Goal: Task Accomplishment & Management: Complete application form

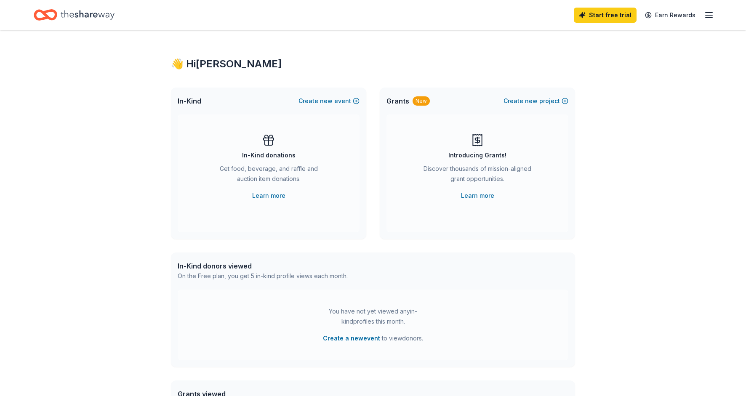
click at [706, 14] on icon "button" at bounding box center [709, 15] width 10 height 10
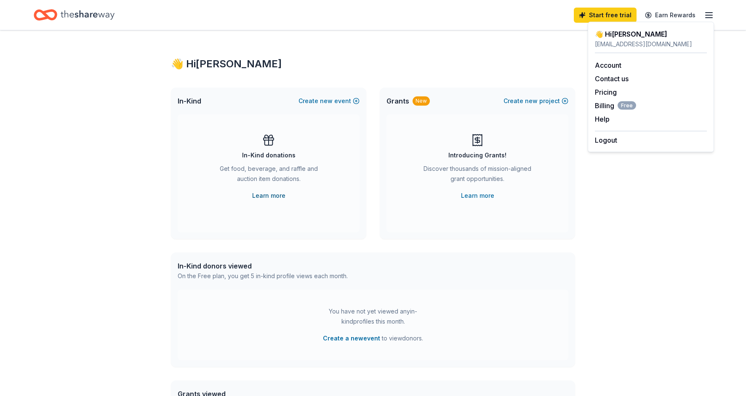
click at [274, 197] on link "Learn more" at bounding box center [268, 196] width 33 height 10
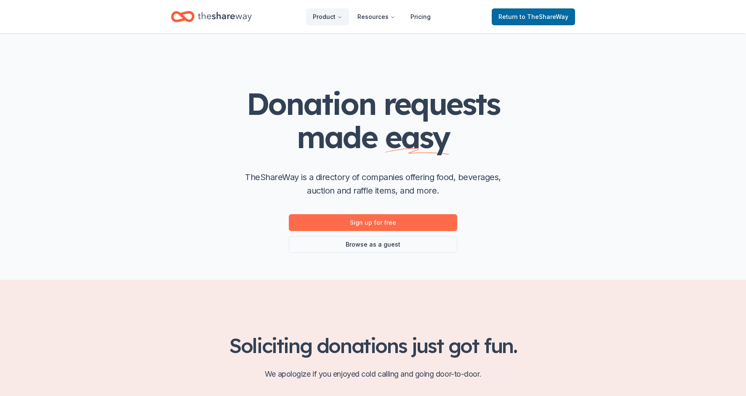
click at [399, 221] on link "Sign up for free" at bounding box center [373, 222] width 168 height 17
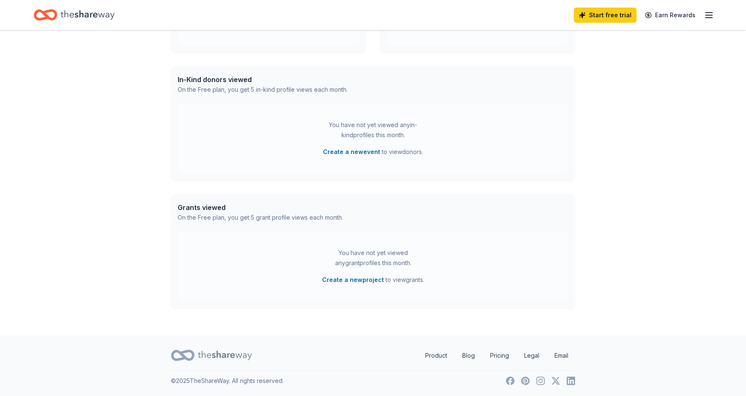
scroll to position [186, 0]
click at [495, 356] on link "Pricing" at bounding box center [499, 355] width 32 height 17
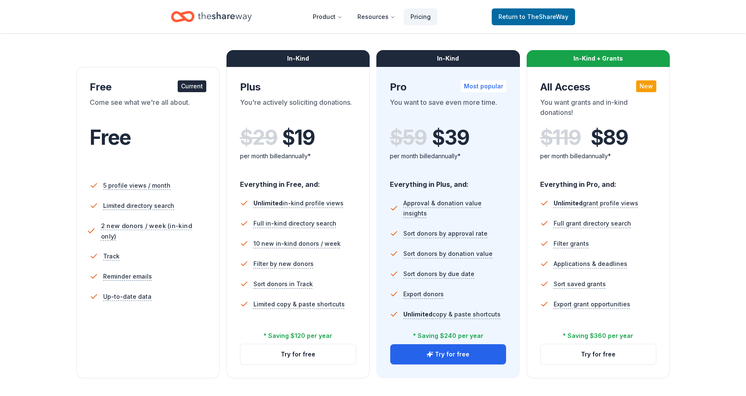
scroll to position [116, 0]
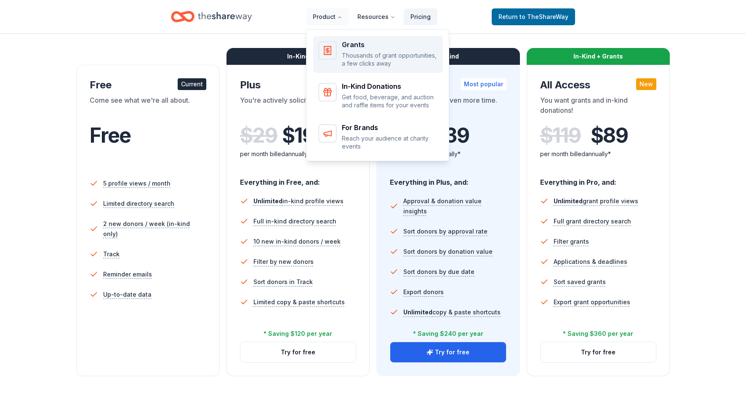
click at [361, 58] on p "Thousands of grant opportunities, a few clicks away" at bounding box center [390, 59] width 96 height 16
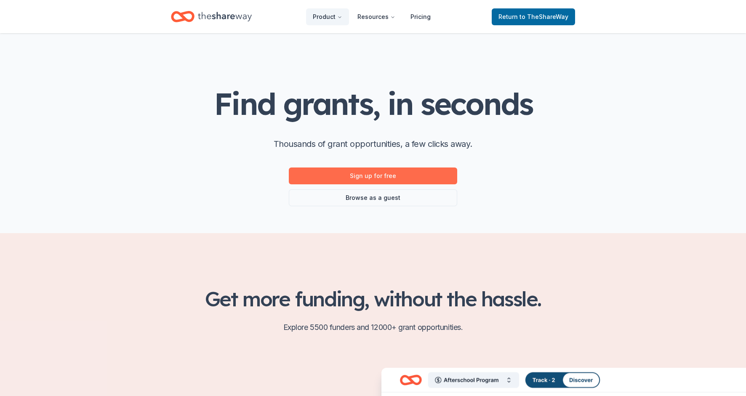
click at [385, 178] on link "Sign up for free" at bounding box center [373, 176] width 168 height 17
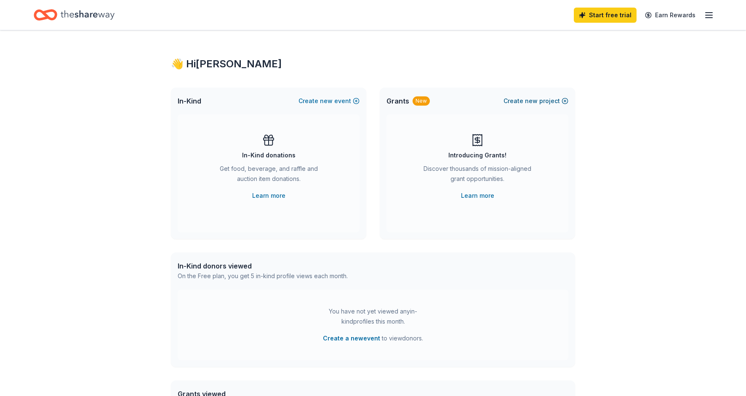
click at [525, 104] on button "Create new project" at bounding box center [535, 101] width 65 height 10
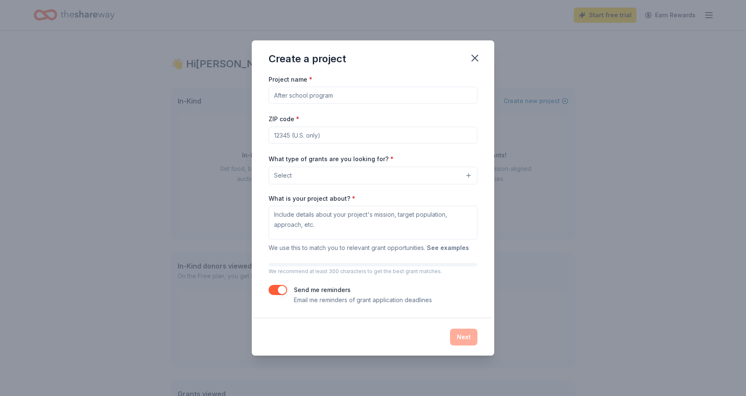
click at [457, 247] on button "See examples" at bounding box center [448, 248] width 42 height 10
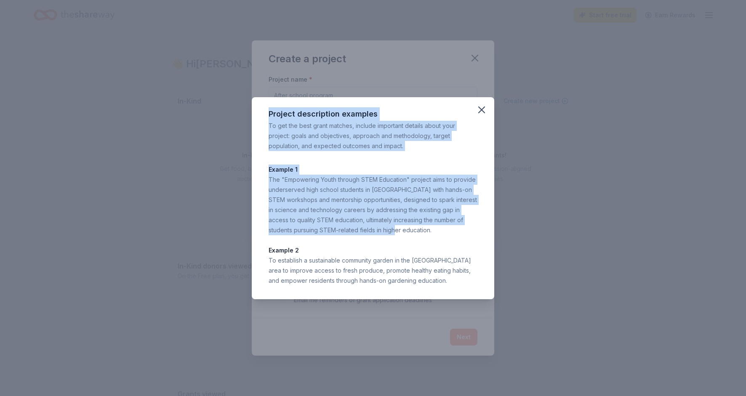
drag, startPoint x: 269, startPoint y: 111, endPoint x: 382, endPoint y: 233, distance: 166.5
click at [382, 233] on div "Project description examples To get the best grant matches, include important d…" at bounding box center [373, 198] width 242 height 202
drag, startPoint x: 453, startPoint y: 282, endPoint x: 264, endPoint y: 108, distance: 256.4
click at [264, 108] on div "Project description examples To get the best grant matches, include important d…" at bounding box center [373, 198] width 242 height 202
copy div "Project description examples To get the best grant matches, include important d…"
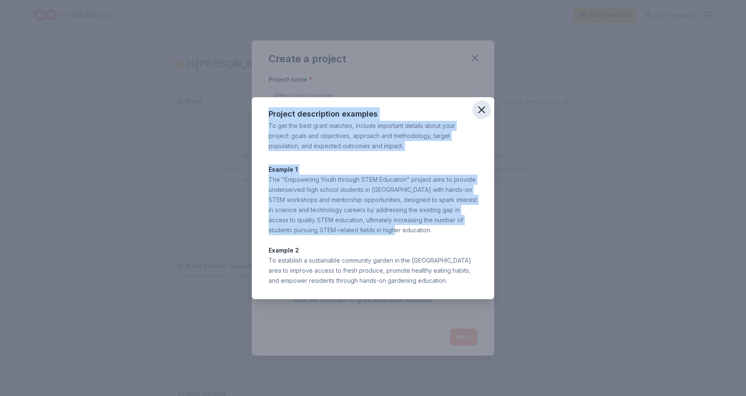
click at [481, 111] on icon "button" at bounding box center [482, 110] width 12 height 12
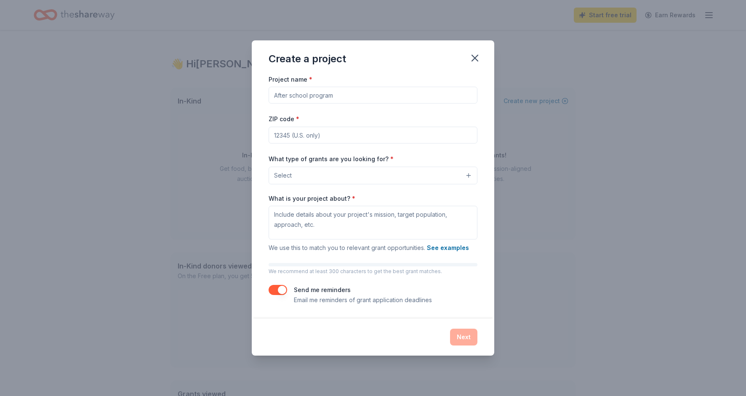
click at [420, 98] on input "Project name *" at bounding box center [373, 95] width 209 height 17
type input "Seasons of Hope"
click at [327, 131] on input "ZIP code *" at bounding box center [373, 135] width 209 height 17
type input "22553"
click at [322, 175] on button "Select" at bounding box center [373, 176] width 209 height 18
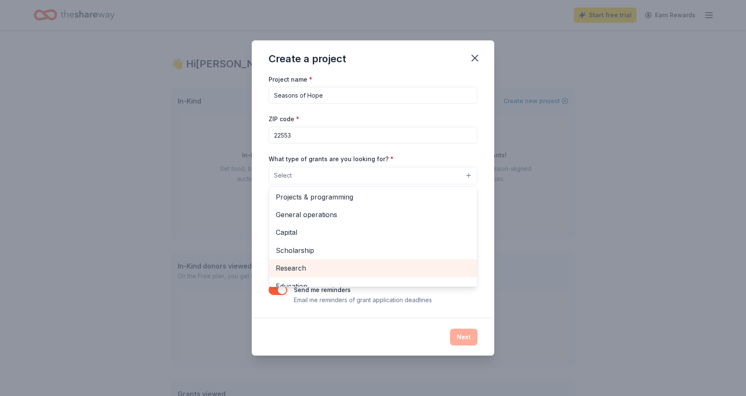
scroll to position [0, 0]
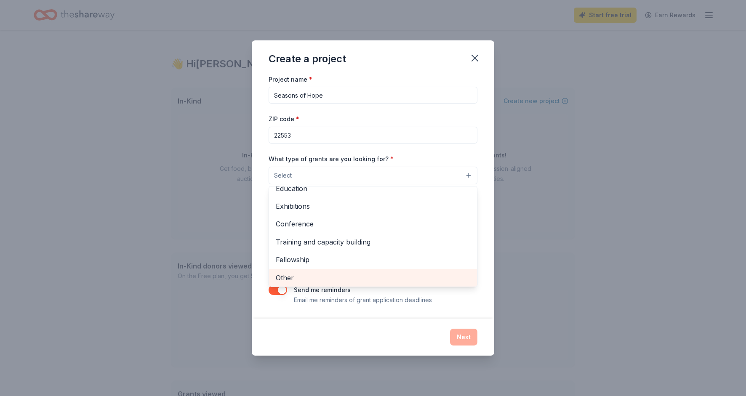
click at [305, 277] on span "Other" at bounding box center [373, 277] width 194 height 11
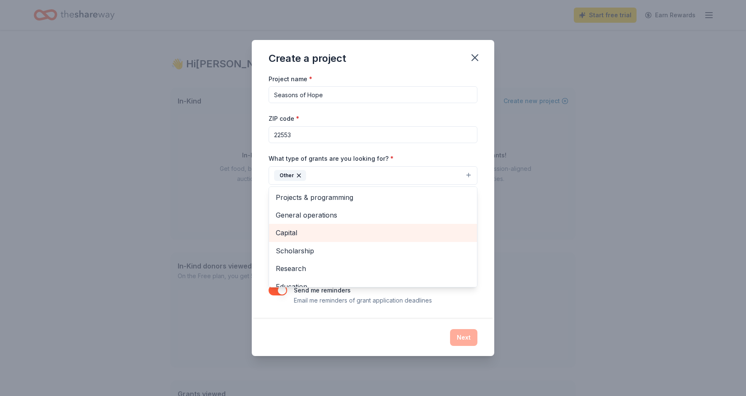
scroll to position [0, 0]
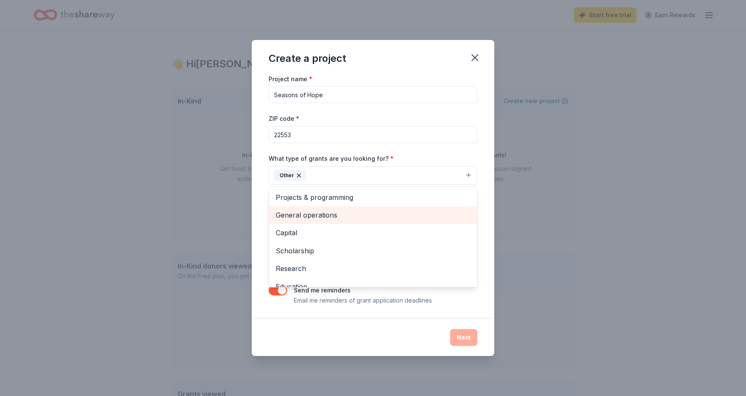
click at [346, 218] on span "General operations" at bounding box center [373, 215] width 194 height 11
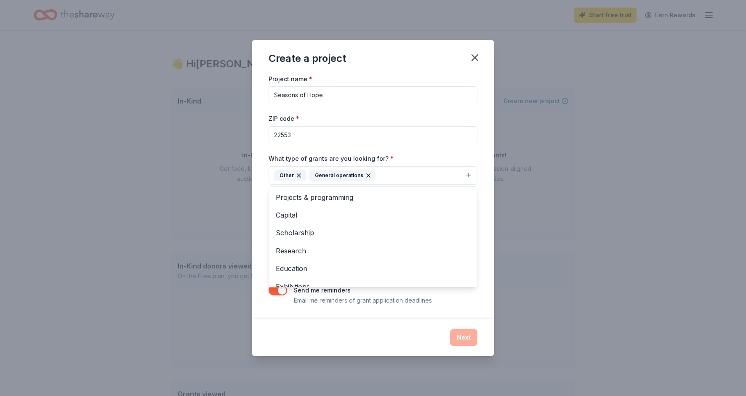
click at [483, 239] on div "Project name * Seasons of Hope ZIP code * 22553 What type of grants are you loo…" at bounding box center [373, 196] width 242 height 245
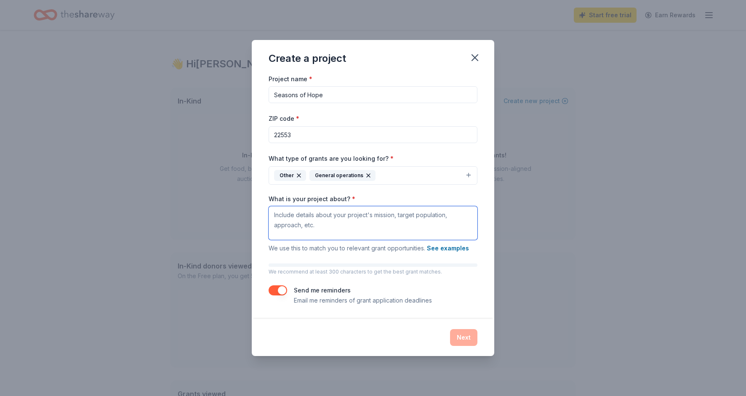
paste textarea "The Seasons of Hope project is a collaborative effort between Zion Hill Baptist…"
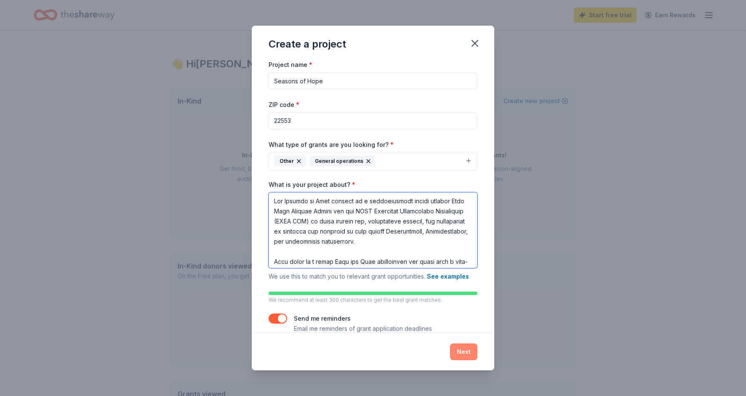
type textarea "The Seasons of Hope project is a collaborative effort between Zion Hill Baptist…"
click at [462, 349] on button "Next" at bounding box center [463, 351] width 27 height 17
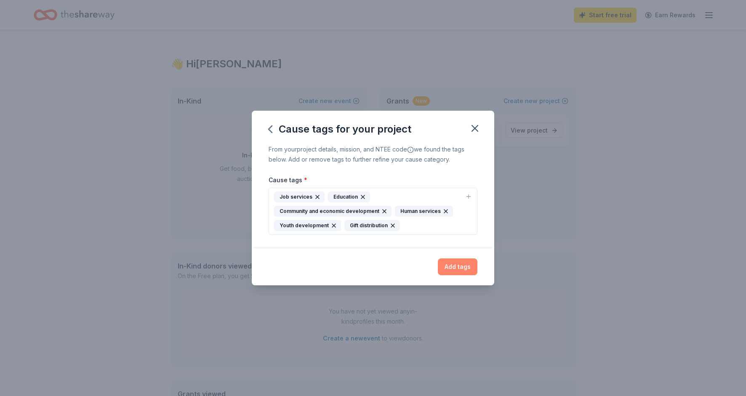
click at [455, 266] on button "Add tags" at bounding box center [458, 266] width 40 height 17
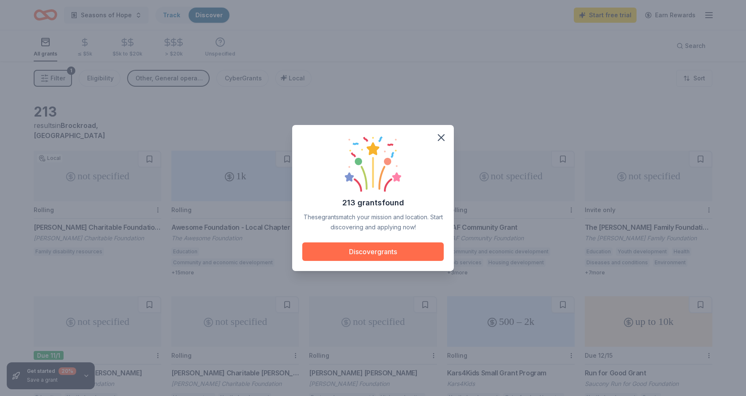
click at [409, 254] on button "Discover grants" at bounding box center [372, 251] width 141 height 19
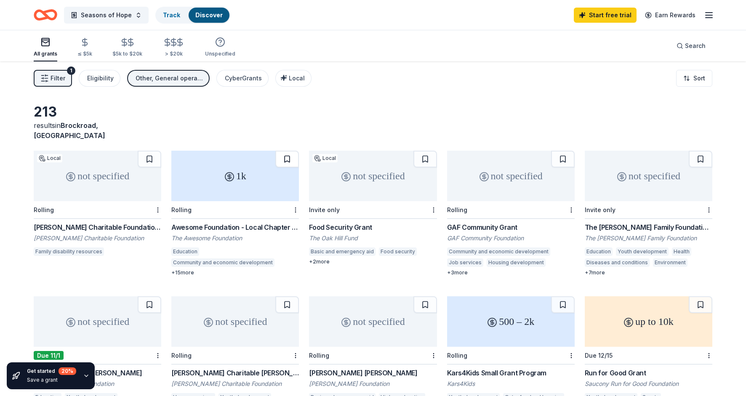
click at [290, 151] on button at bounding box center [287, 159] width 24 height 17
click at [702, 296] on button at bounding box center [701, 304] width 24 height 17
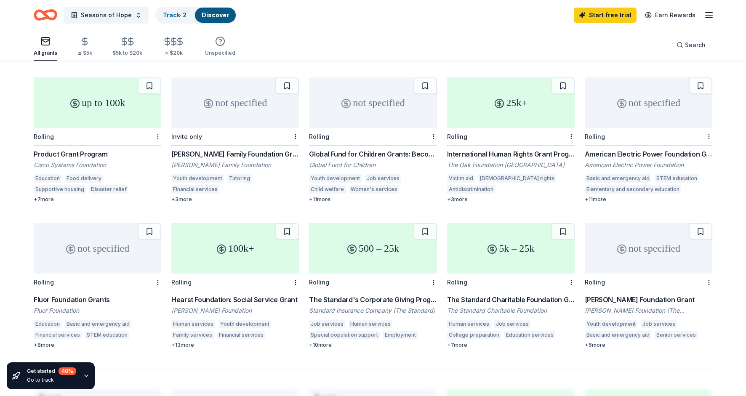
scroll to position [368, 0]
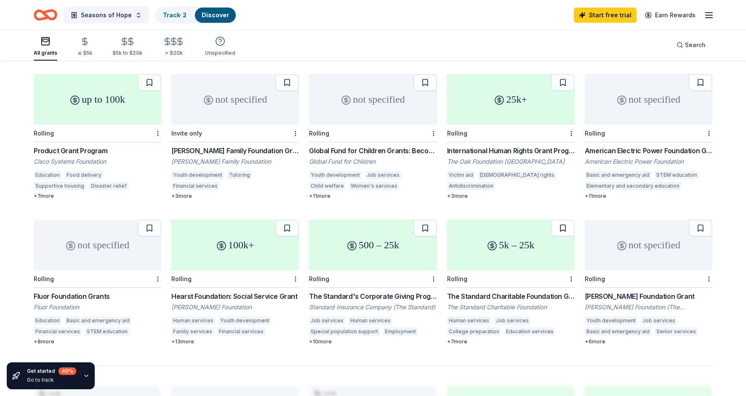
click at [563, 220] on button at bounding box center [563, 228] width 24 height 17
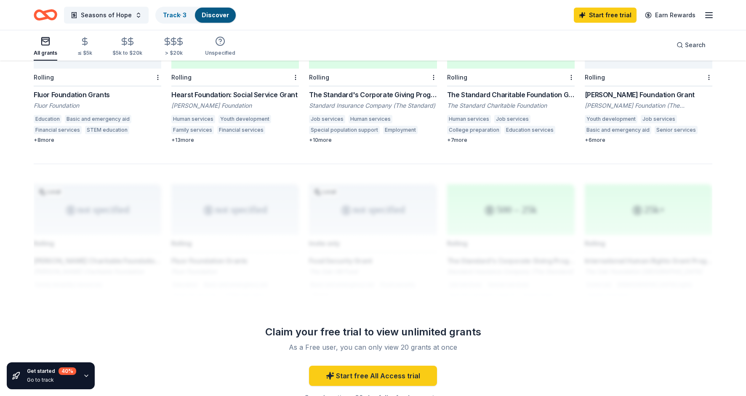
scroll to position [580, 0]
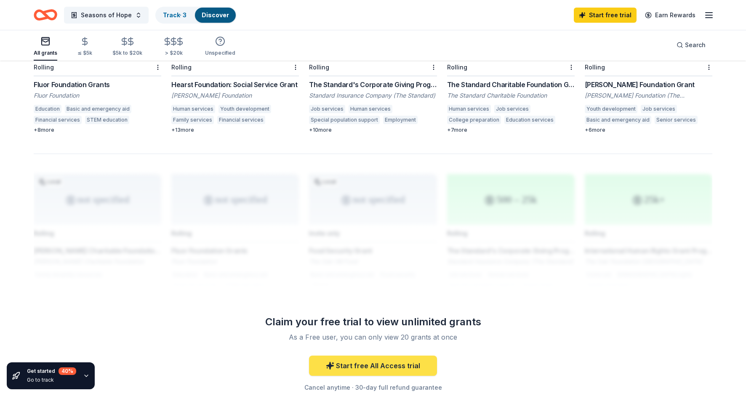
click at [406, 356] on link "Start free All Access trial" at bounding box center [373, 366] width 128 height 20
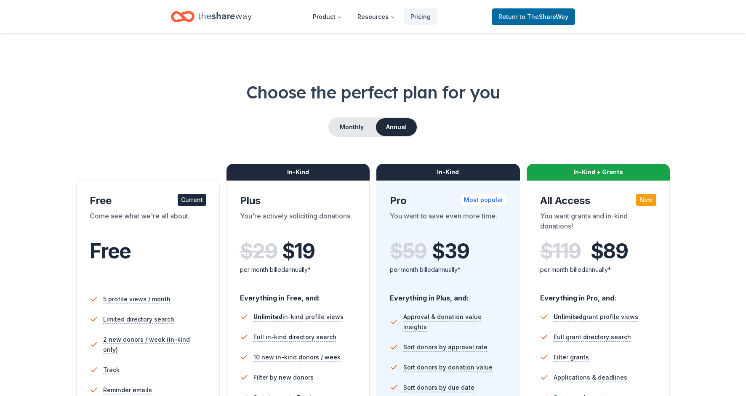
click at [199, 203] on div "Current" at bounding box center [192, 200] width 29 height 12
click at [518, 13] on span "Return to TheShareWay" at bounding box center [533, 17] width 70 height 10
